Goal: Transaction & Acquisition: Purchase product/service

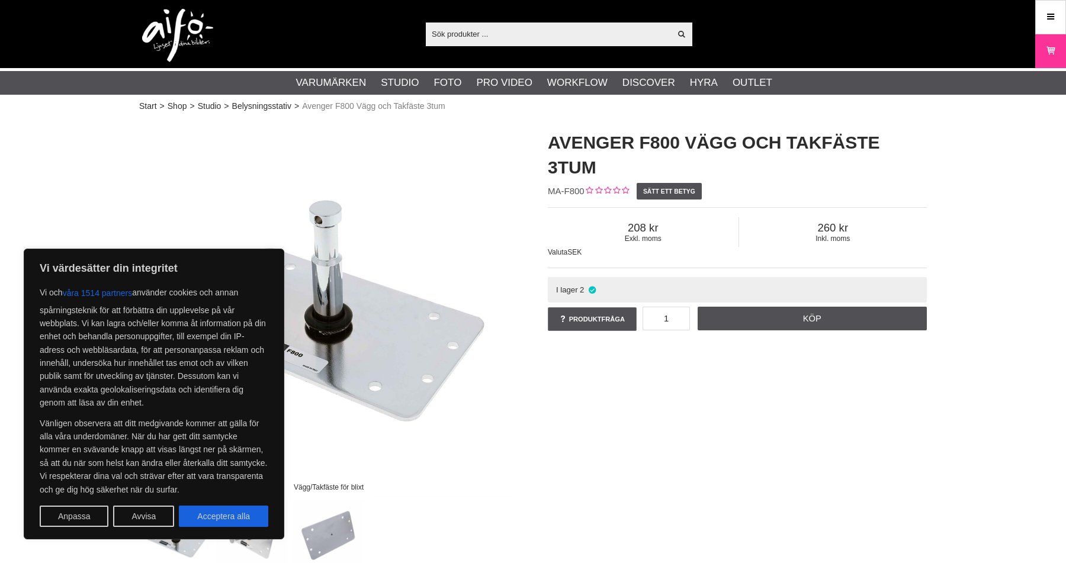
click at [551, 419] on div "Vägg/Takfäste för blixt Avenger F800 Vägg och Takfäste 3tum MA-F800 Sätt ett be…" at bounding box center [532, 345] width 817 height 454
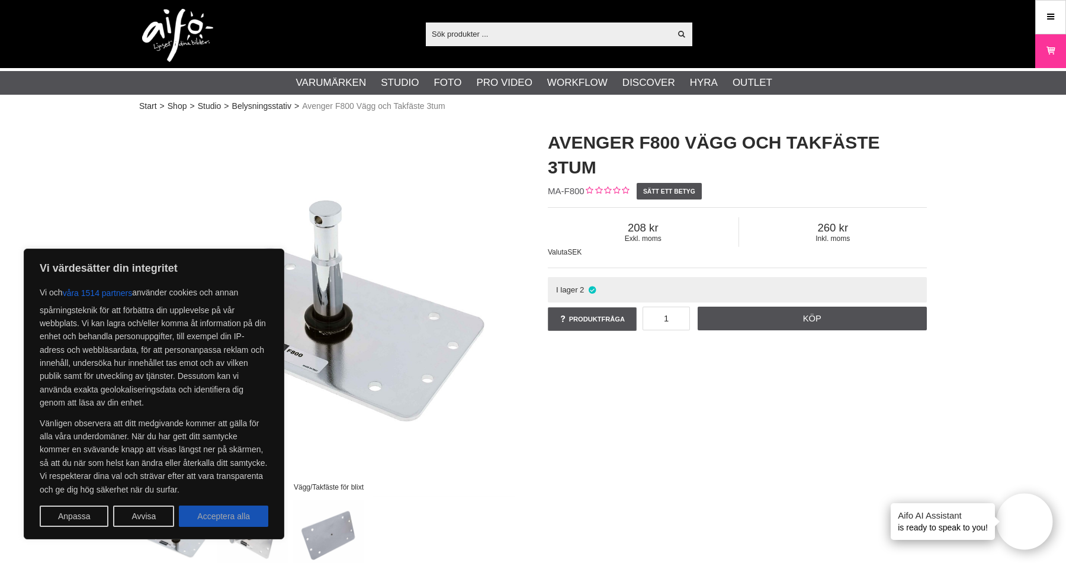
click at [235, 514] on button "Acceptera alla" at bounding box center [223, 516] width 89 height 21
checkbox input "true"
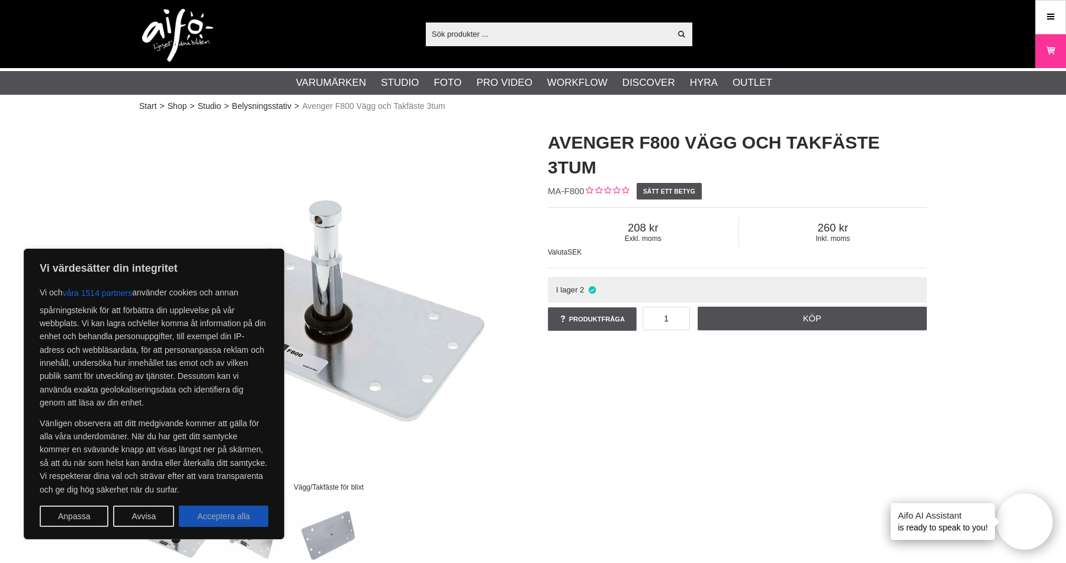
checkbox input "true"
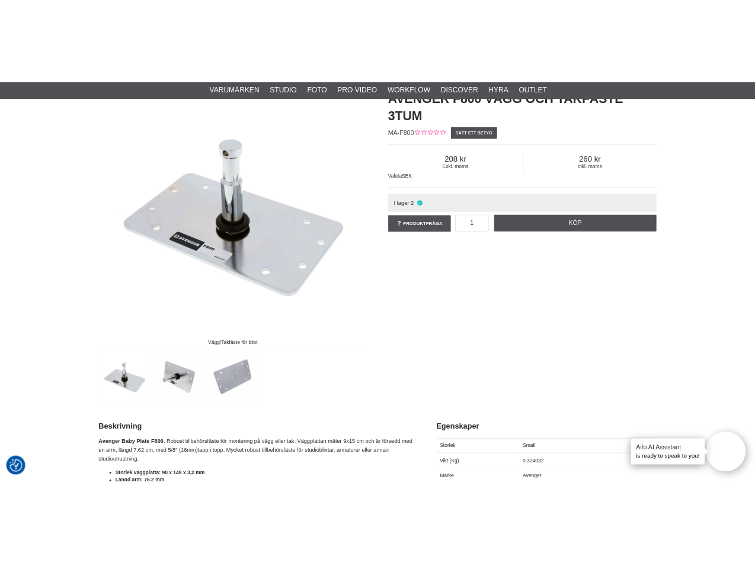
scroll to position [107, 0]
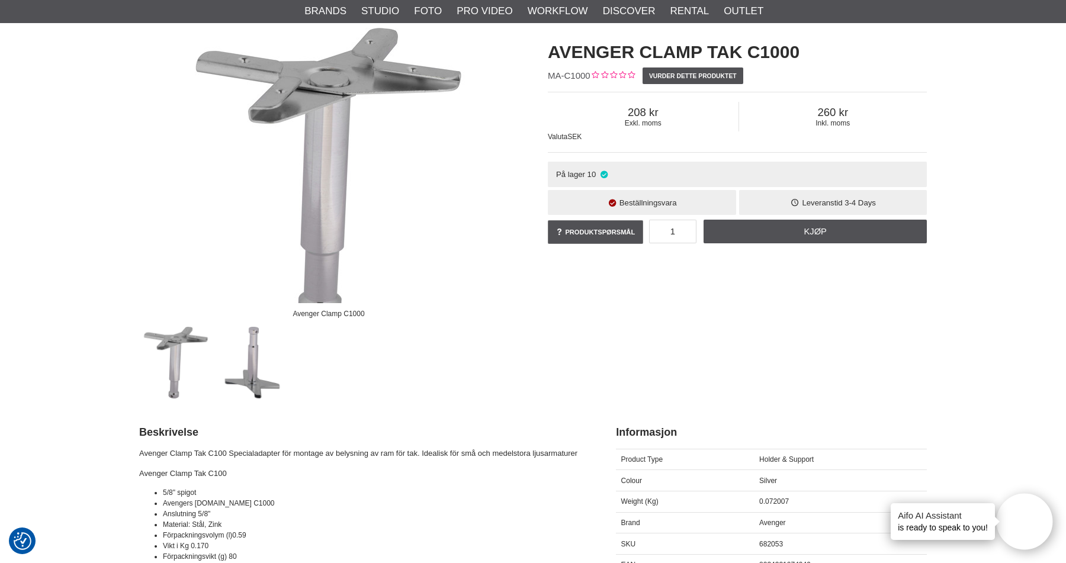
scroll to position [156, 0]
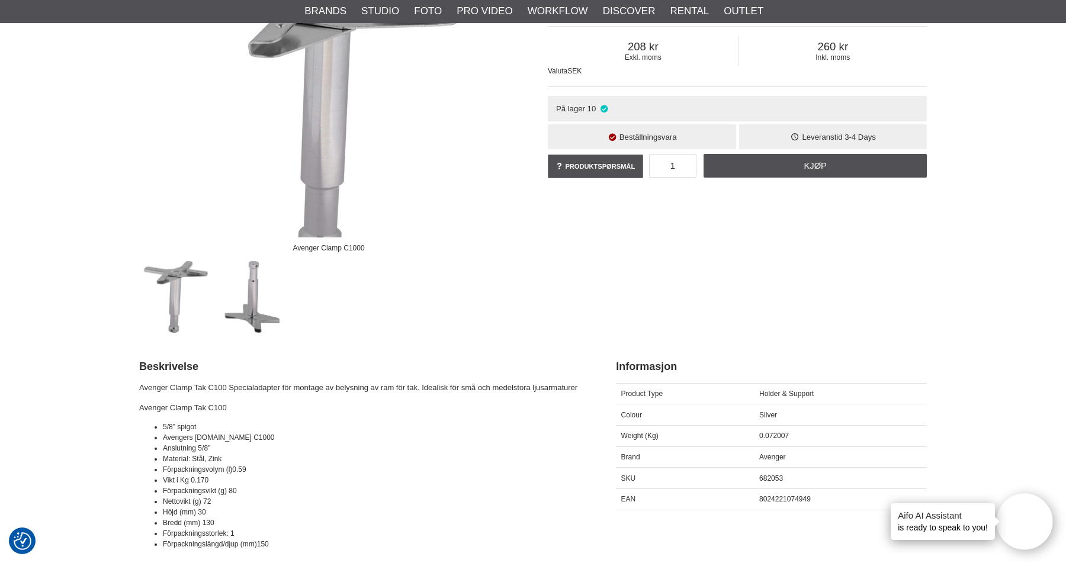
click at [262, 288] on img at bounding box center [253, 297] width 72 height 72
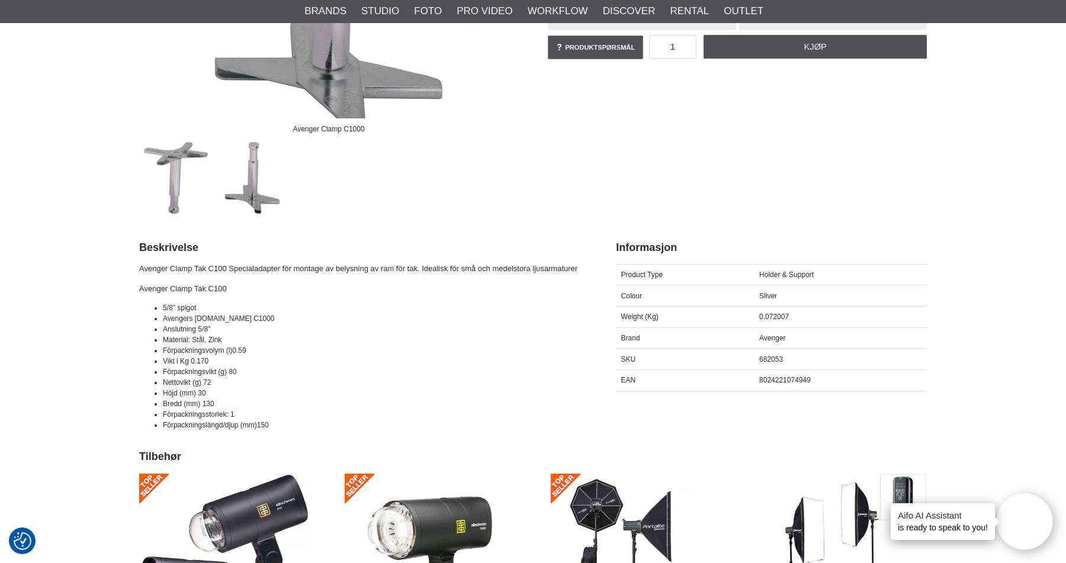
scroll to position [420, 0]
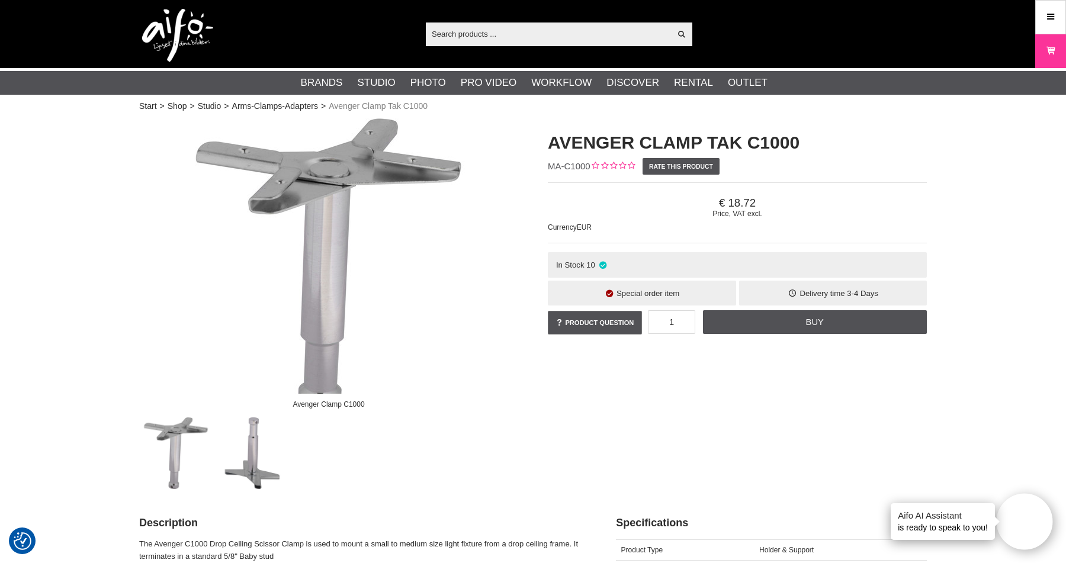
click at [329, 170] on img at bounding box center [329, 266] width 296 height 296
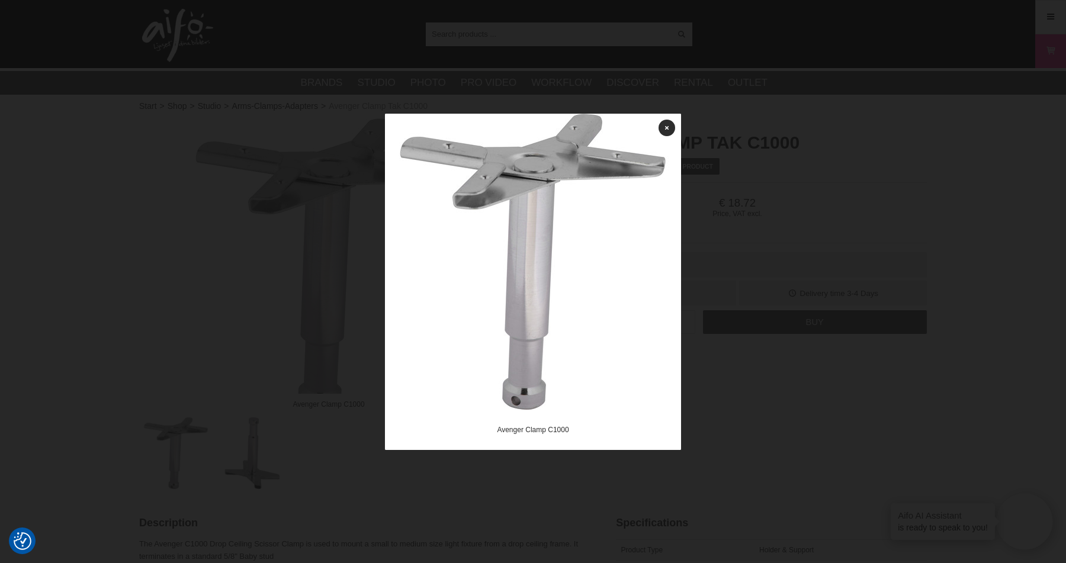
click at [328, 220] on div at bounding box center [533, 281] width 1066 height 563
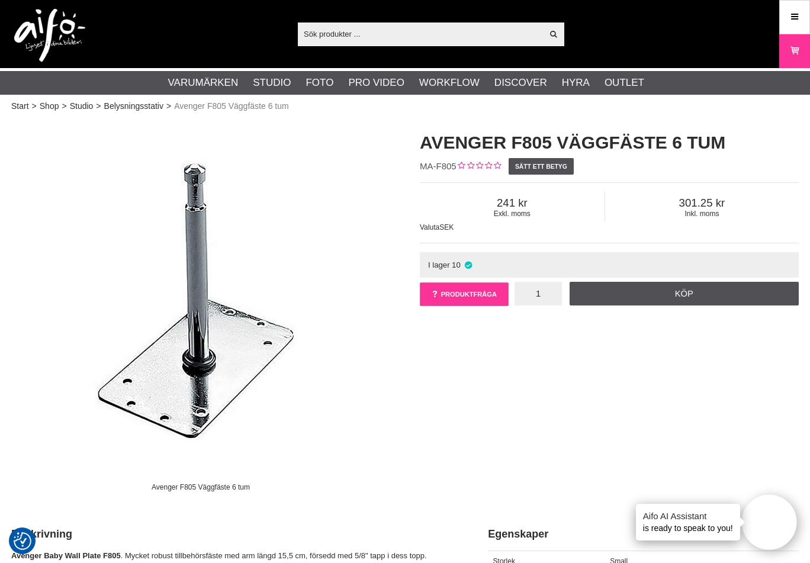
drag, startPoint x: 551, startPoint y: 295, endPoint x: 483, endPoint y: 295, distance: 68.1
click at [483, 295] on div "Produktfråga 1 Köp Vad vill du veta om Avenger F805 Väggfäste 6 tum? Ditt namn …" at bounding box center [609, 296] width 379 height 34
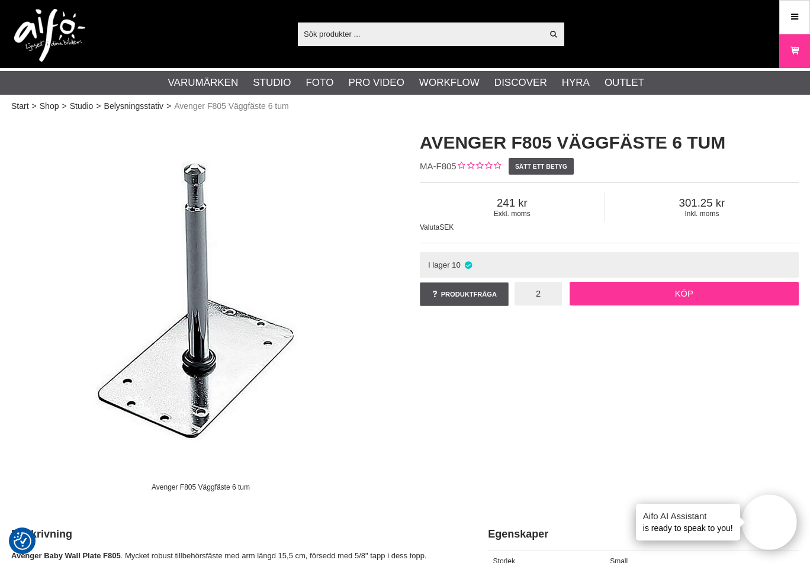
type input "2"
click at [614, 291] on link "Köp" at bounding box center [685, 294] width 230 height 24
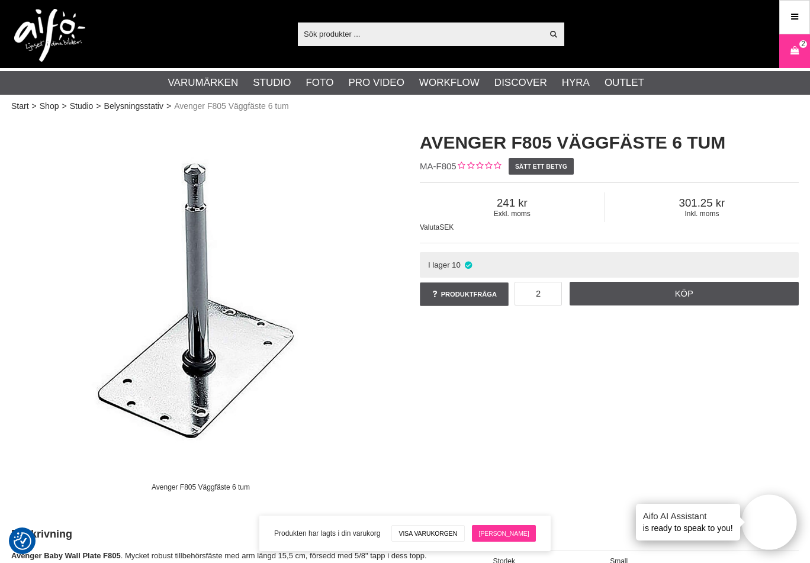
click at [498, 537] on link "[PERSON_NAME]" at bounding box center [504, 533] width 64 height 17
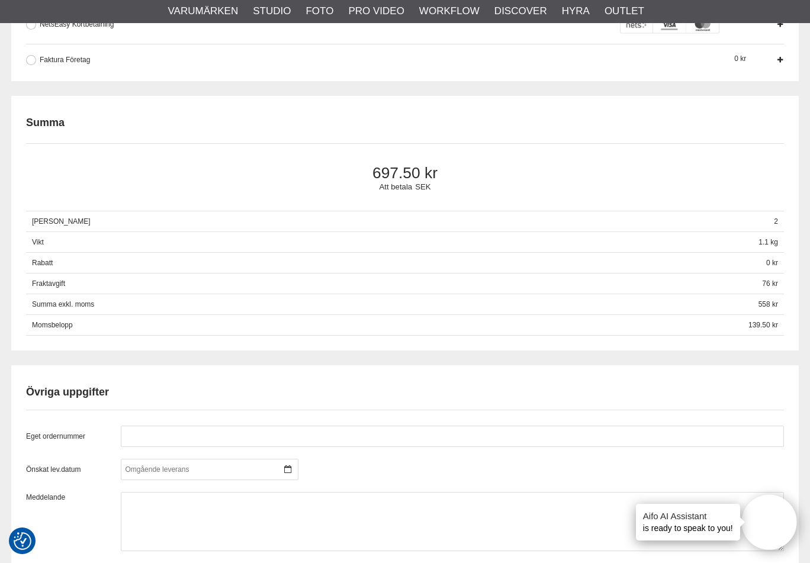
scroll to position [752, 0]
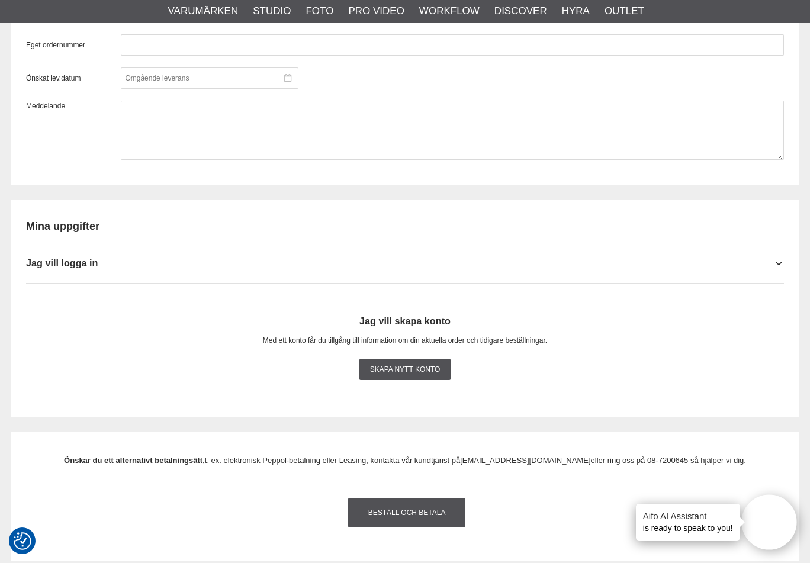
scroll to position [1217, 0]
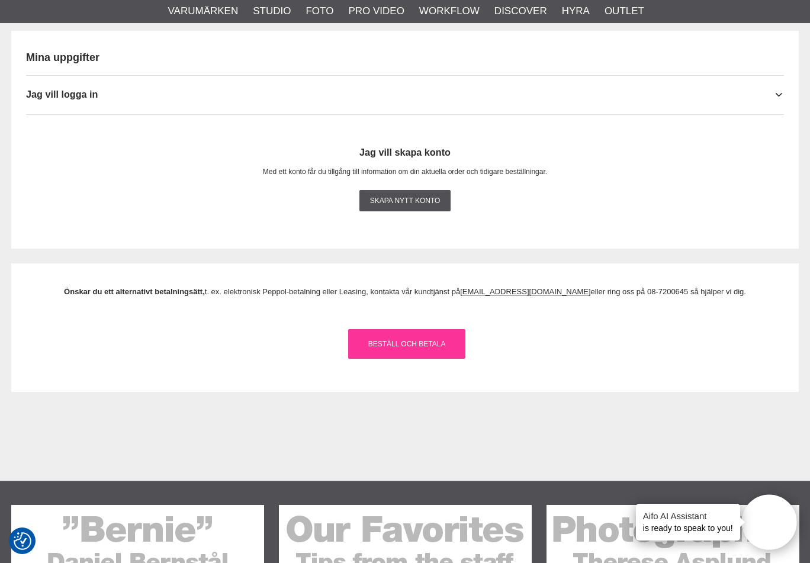
click at [399, 342] on link "Beställ och Betala" at bounding box center [406, 344] width 117 height 30
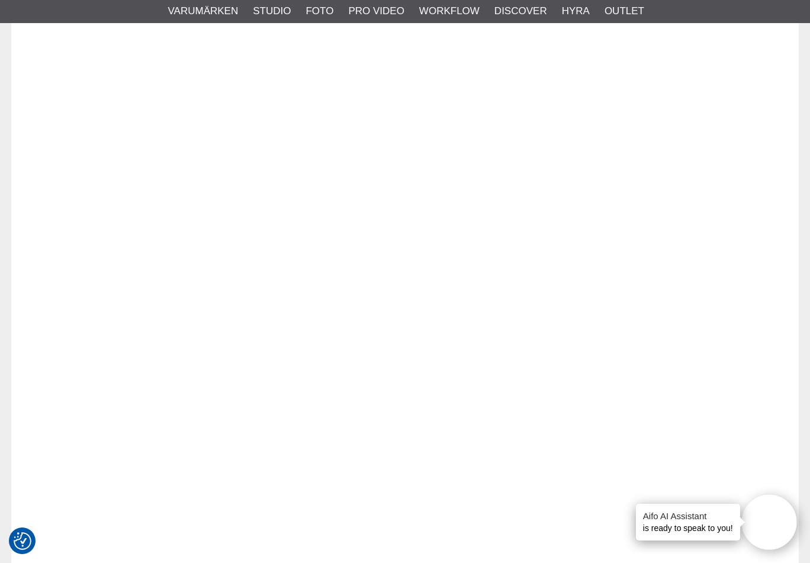
scroll to position [0, 0]
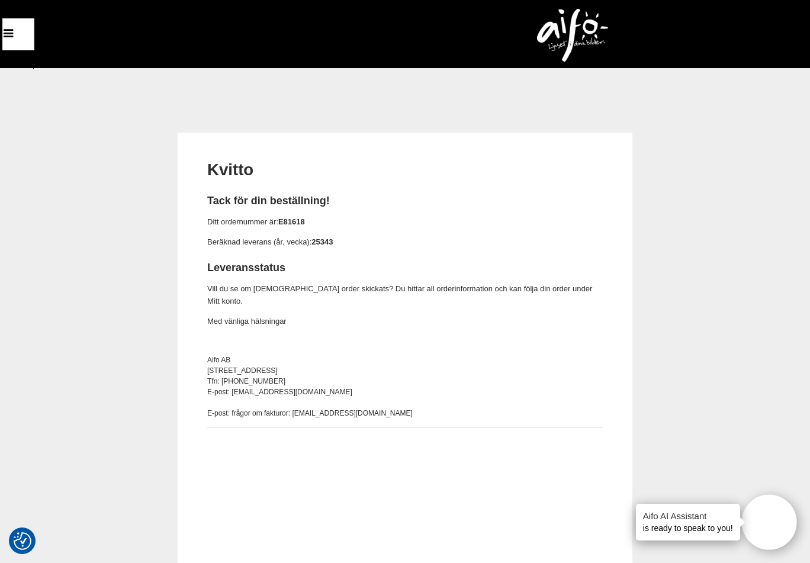
click at [606, 223] on div "Kvitto Tack för din beställning! Ditt ordernummer är: E81618 Beräknad leverans …" at bounding box center [405, 482] width 455 height 698
